Goal: Information Seeking & Learning: Learn about a topic

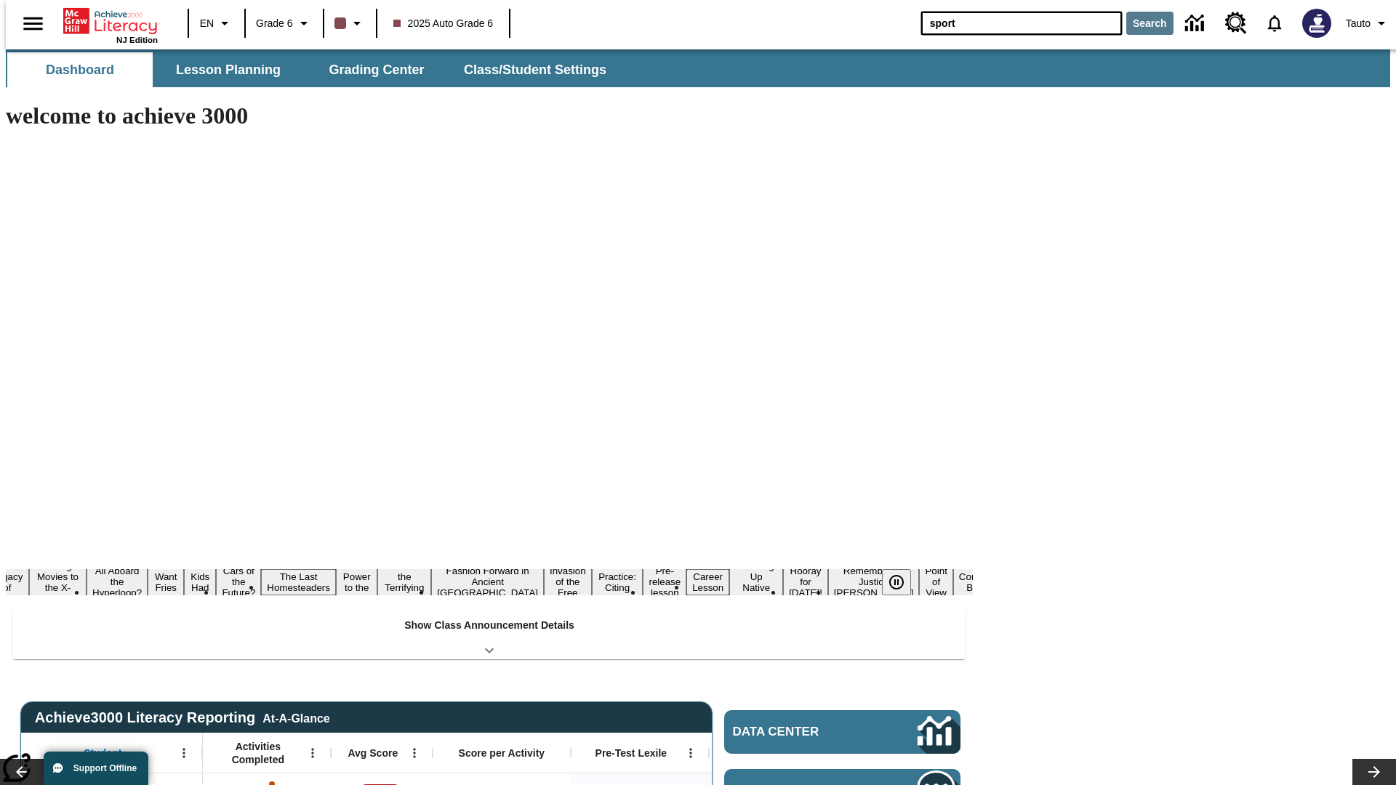
type input "sport"
click at [1141, 23] on button "Search" at bounding box center [1149, 23] width 47 height 23
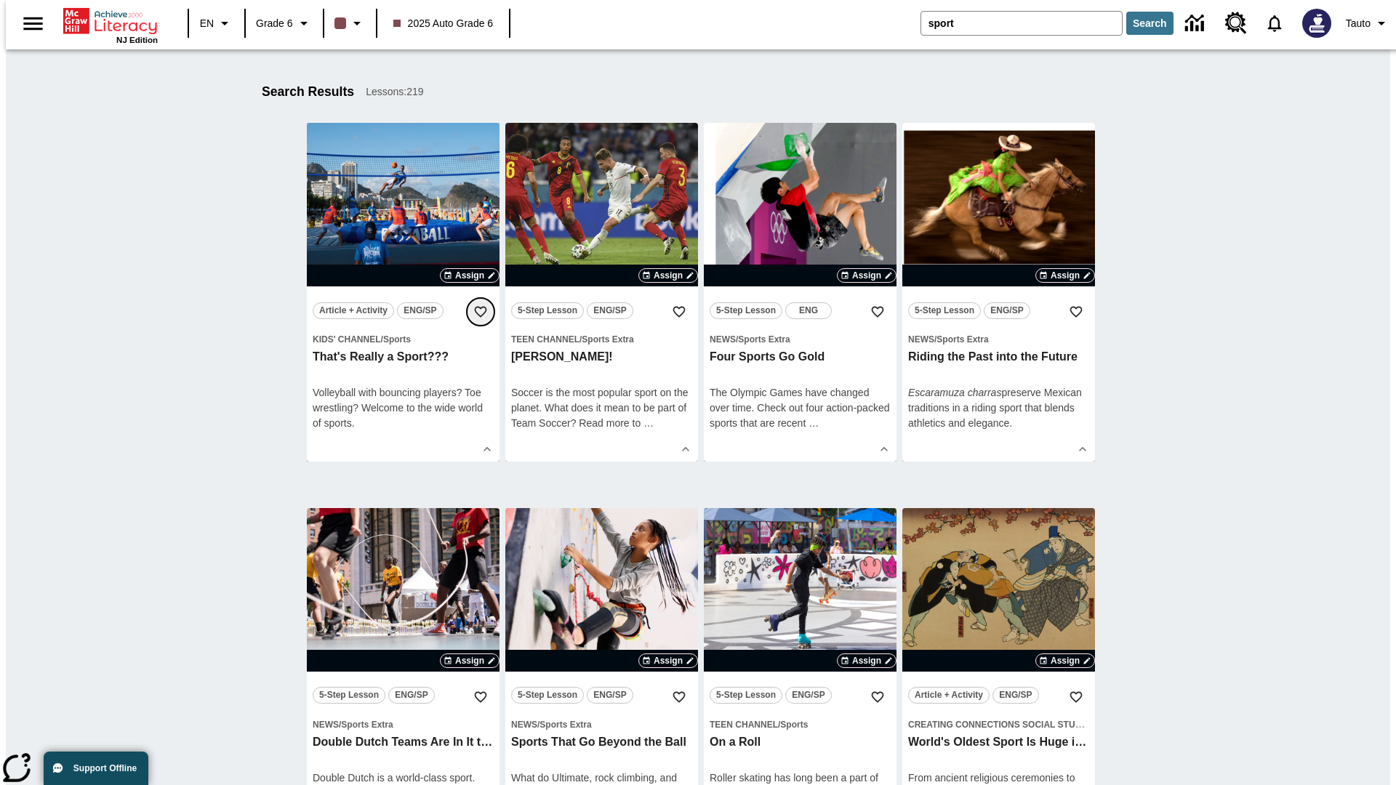
click at [481, 312] on icon "Add to Favorites" at bounding box center [480, 312] width 15 height 15
